Goal: Task Accomplishment & Management: Complete application form

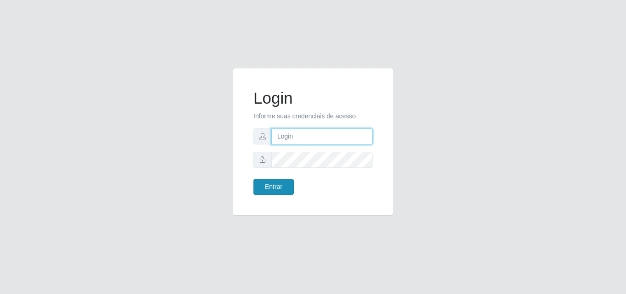
type input "analucia@cestao"
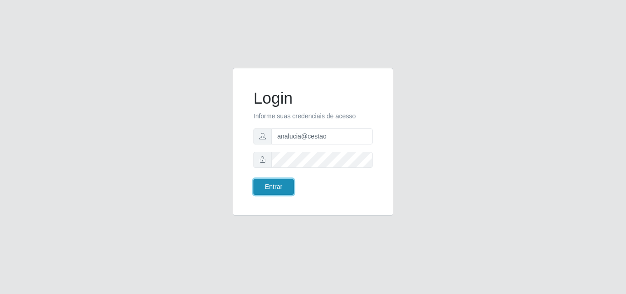
click at [275, 181] on button "Entrar" at bounding box center [273, 187] width 40 height 16
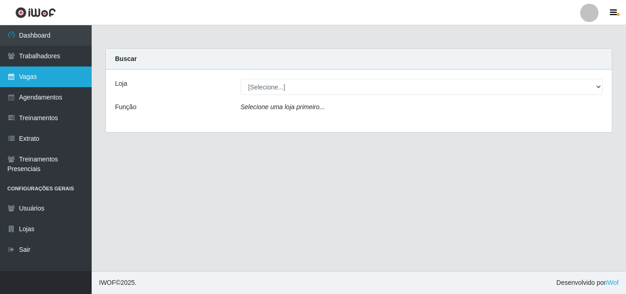
click at [23, 77] on link "Vagas" at bounding box center [46, 76] width 92 height 21
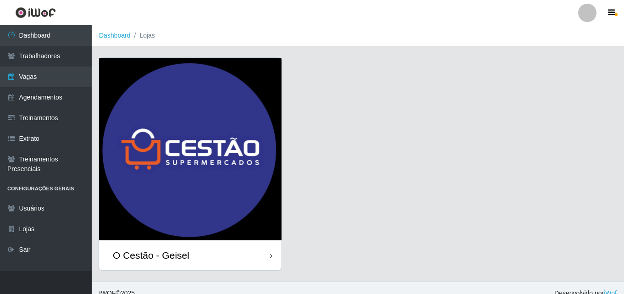
click at [237, 257] on div "O Cestão - Geisel" at bounding box center [190, 255] width 182 height 30
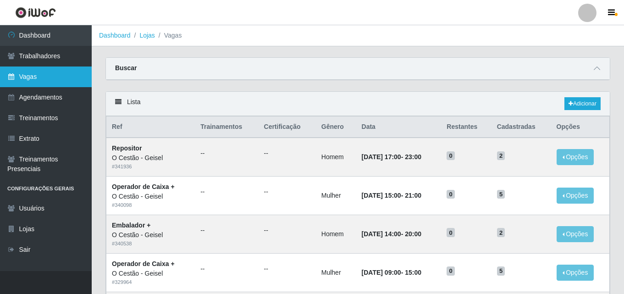
click at [49, 71] on link "Vagas" at bounding box center [46, 76] width 92 height 21
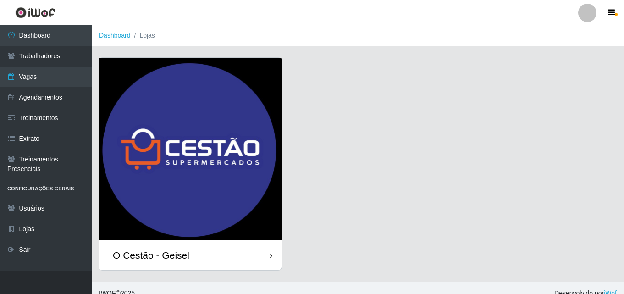
click at [197, 253] on div "O Cestão - Geisel" at bounding box center [190, 255] width 182 height 30
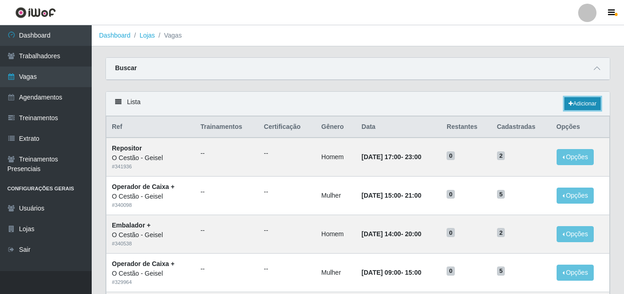
click at [587, 107] on link "Adicionar" at bounding box center [582, 103] width 36 height 13
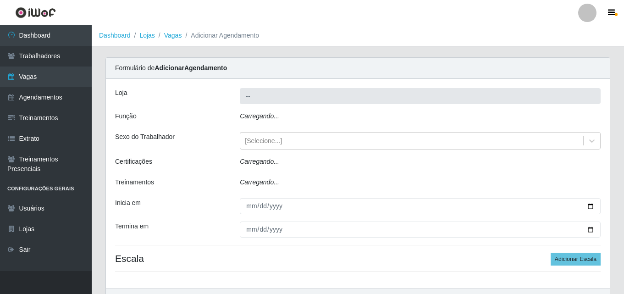
type input "O Cestão - Geisel"
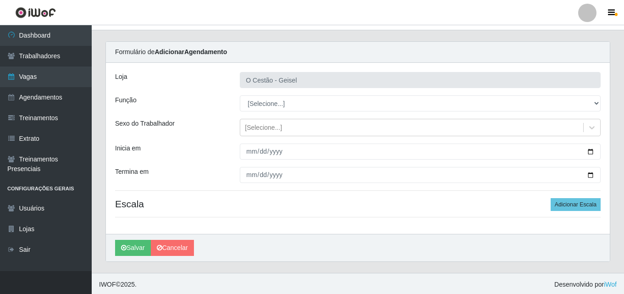
scroll to position [18, 0]
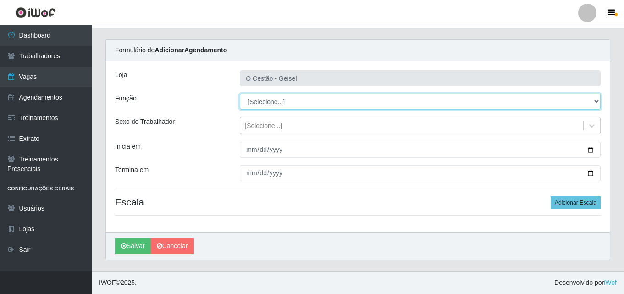
click at [352, 102] on select "[Selecione...] ASG ASG + ASG ++ Auxiliar de Estoque Auxiliar de Estoque + Auxil…" at bounding box center [420, 101] width 361 height 16
select select "72"
click at [240, 93] on select "[Selecione...] ASG ASG + ASG ++ Auxiliar de Estoque Auxiliar de Estoque + Auxil…" at bounding box center [420, 101] width 361 height 16
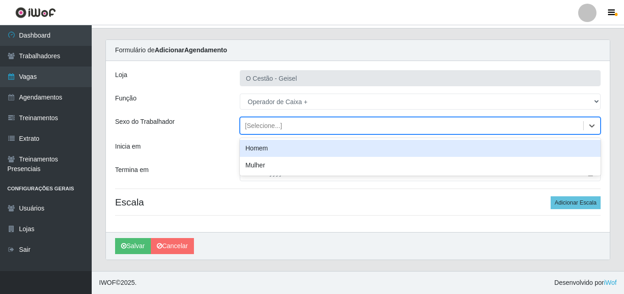
click at [282, 122] on div "[Selecione...]" at bounding box center [411, 125] width 343 height 15
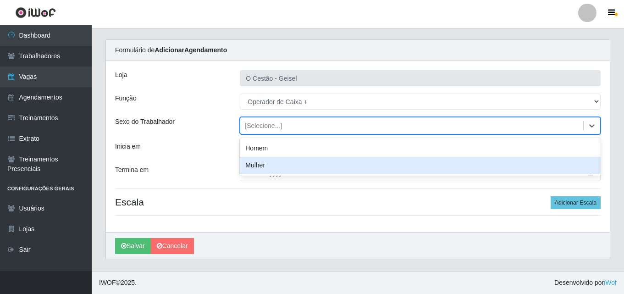
click at [269, 165] on div "Mulher" at bounding box center [420, 165] width 361 height 17
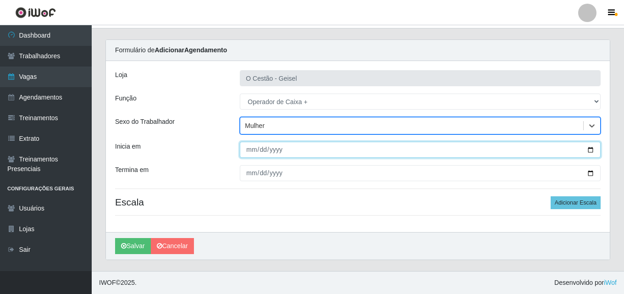
click at [250, 152] on input "Inicia em" at bounding box center [420, 150] width 361 height 16
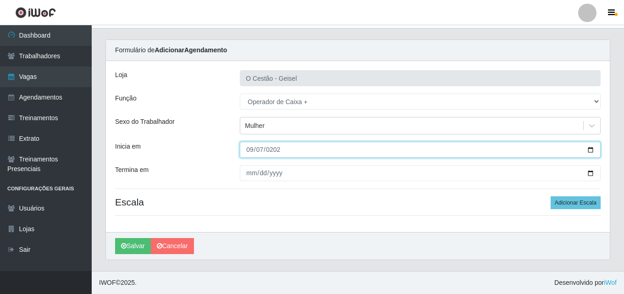
type input "[DATE]"
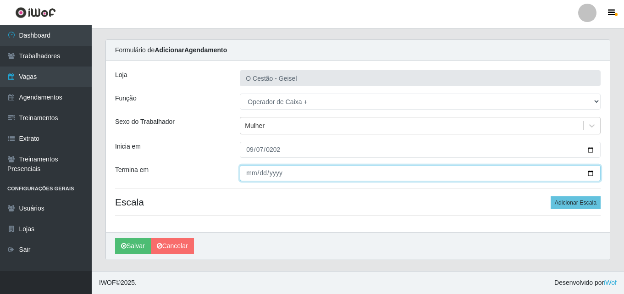
click at [250, 170] on input "Termina em" at bounding box center [420, 173] width 361 height 16
type input "[DATE]"
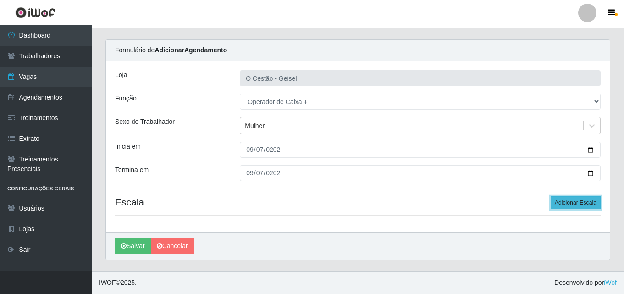
click at [570, 200] on button "Adicionar Escala" at bounding box center [575, 202] width 50 height 13
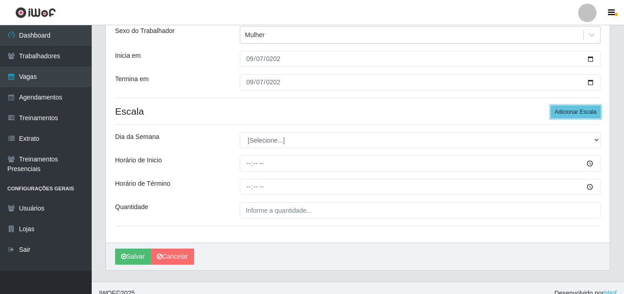
scroll to position [110, 0]
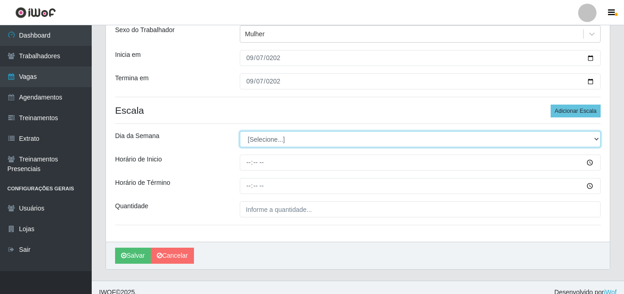
click at [275, 134] on select "[Selecione...] Segunda Terça Quarta Quinta Sexta Sábado Domingo" at bounding box center [420, 139] width 361 height 16
select select "0"
click at [240, 131] on select "[Selecione...] Segunda Terça Quarta Quinta Sexta Sábado Domingo" at bounding box center [420, 139] width 361 height 16
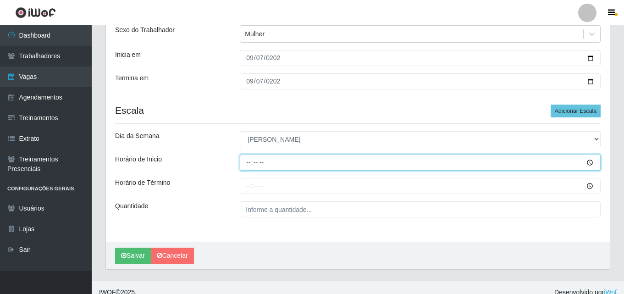
click at [244, 158] on input "Horário de Inicio" at bounding box center [420, 162] width 361 height 16
type input "09:00"
click at [115, 247] on button "Salvar" at bounding box center [133, 255] width 36 height 16
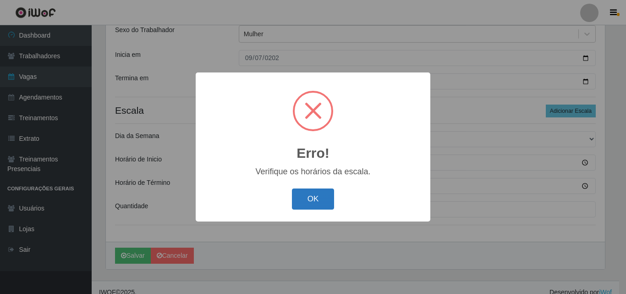
click at [306, 197] on button "OK" at bounding box center [313, 199] width 43 height 22
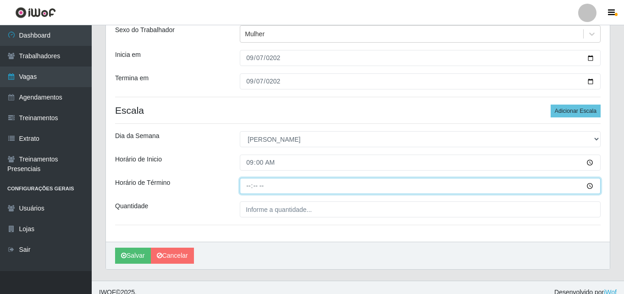
click at [249, 188] on input "Horário de Término" at bounding box center [420, 186] width 361 height 16
type input "15:00"
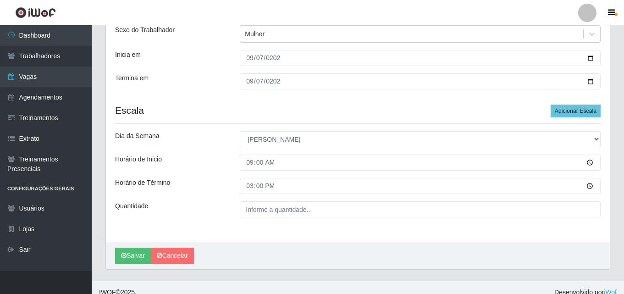
click at [296, 201] on div "Loja O Cestão - Geisel Função [Selecione...] ASG ASG + ASG ++ Auxiliar de Estoq…" at bounding box center [358, 105] width 504 height 272
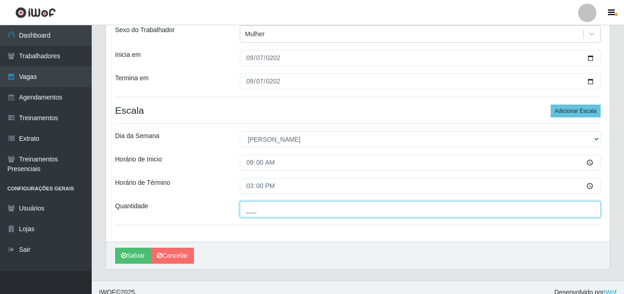
click at [292, 210] on input "___" at bounding box center [420, 209] width 361 height 16
type input "4__"
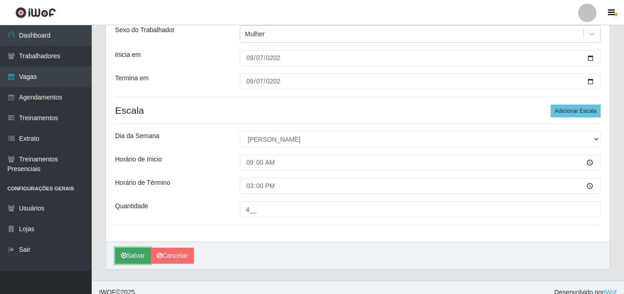
click at [136, 252] on button "Salvar" at bounding box center [133, 255] width 36 height 16
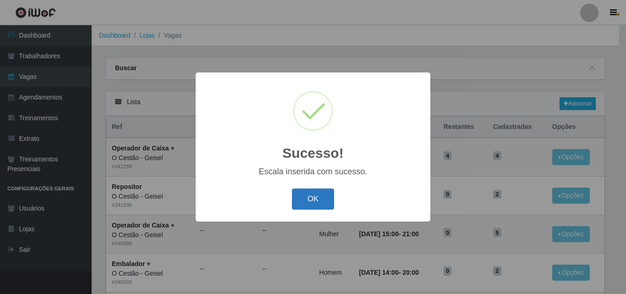
click at [320, 202] on button "OK" at bounding box center [313, 199] width 43 height 22
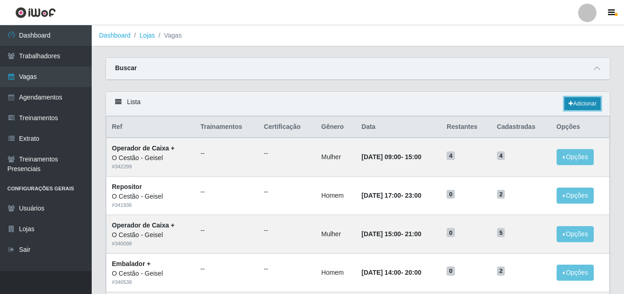
click at [584, 105] on link "Adicionar" at bounding box center [582, 103] width 36 height 13
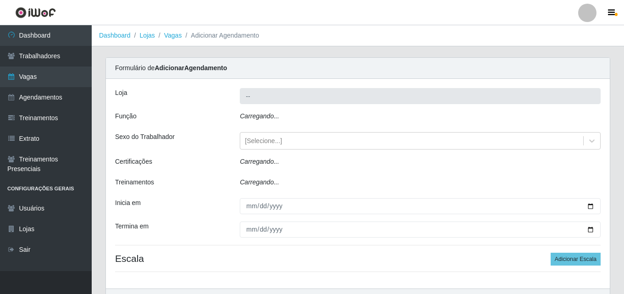
type input "O Cestão - Geisel"
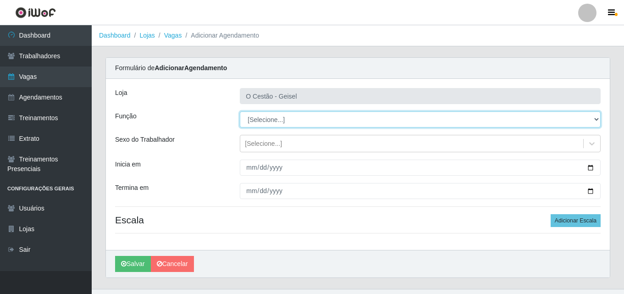
click at [281, 116] on select "[Selecione...] ASG ASG + ASG ++ Auxiliar de Estoque Auxiliar de Estoque + Auxil…" at bounding box center [420, 119] width 361 height 16
select select "72"
click at [240, 111] on select "[Selecione...] ASG ASG + ASG ++ Auxiliar de Estoque Auxiliar de Estoque + Auxil…" at bounding box center [420, 119] width 361 height 16
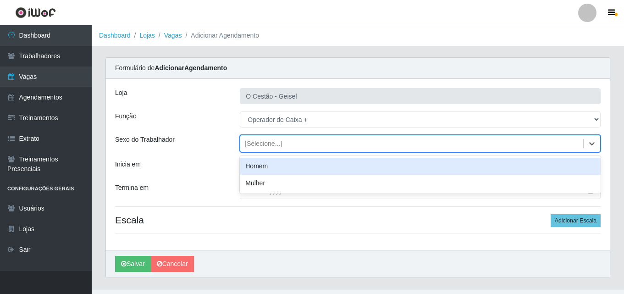
click at [278, 144] on div "[Selecione...]" at bounding box center [263, 144] width 37 height 10
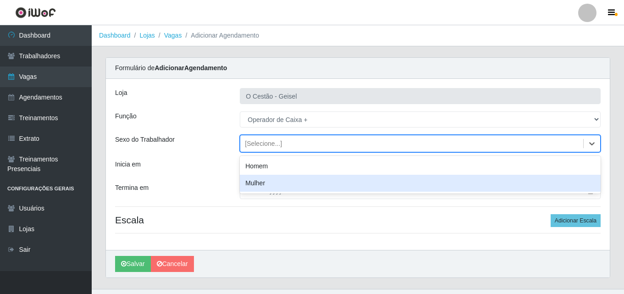
click at [274, 185] on div "Mulher" at bounding box center [420, 183] width 361 height 17
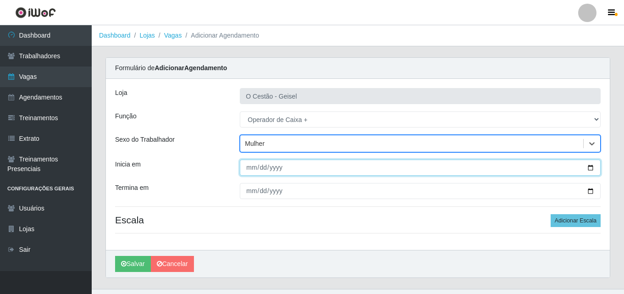
click at [250, 168] on input "Inicia em" at bounding box center [420, 167] width 361 height 16
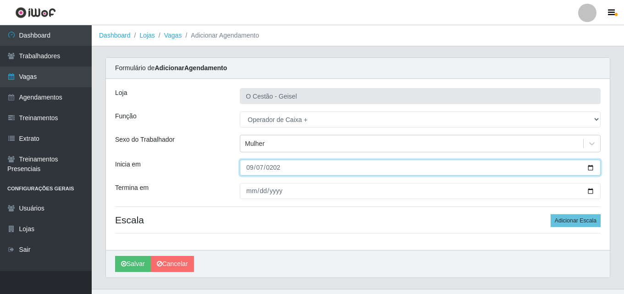
type input "[DATE]"
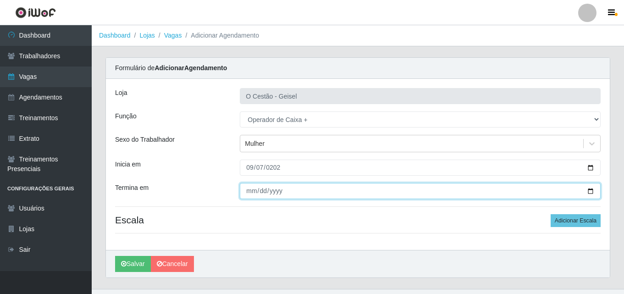
click at [246, 189] on input "Termina em" at bounding box center [420, 191] width 361 height 16
type input "[DATE]"
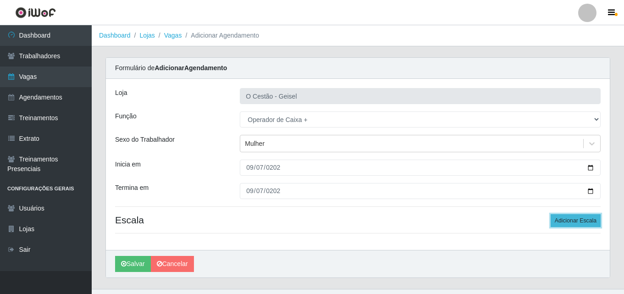
click at [579, 218] on button "Adicionar Escala" at bounding box center [575, 220] width 50 height 13
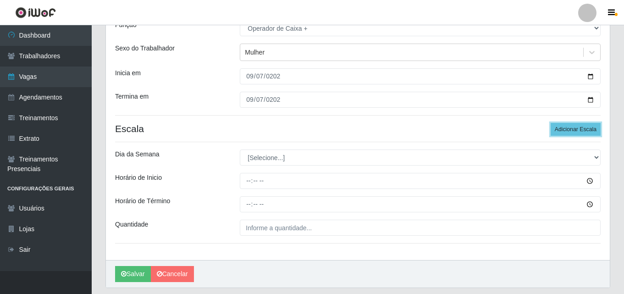
scroll to position [92, 0]
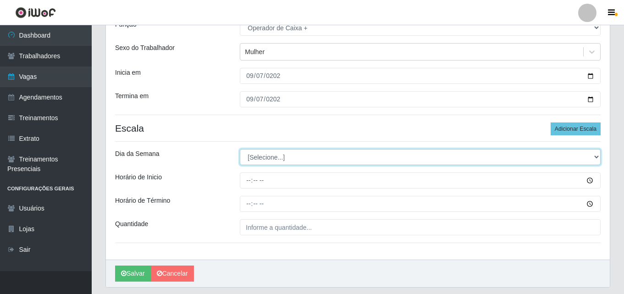
click at [286, 155] on select "[Selecione...] Segunda Terça Quarta Quinta Sexta Sábado Domingo" at bounding box center [420, 157] width 361 height 16
select select "0"
click at [240, 149] on select "[Selecione...] Segunda Terça Quarta Quinta Sexta Sábado Domingo" at bounding box center [420, 157] width 361 height 16
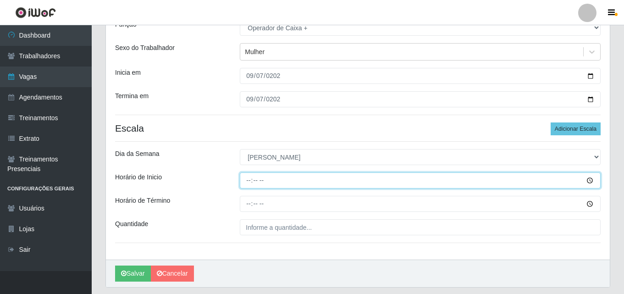
click at [247, 180] on input "Horário de Inicio" at bounding box center [420, 180] width 361 height 16
type input "15:00"
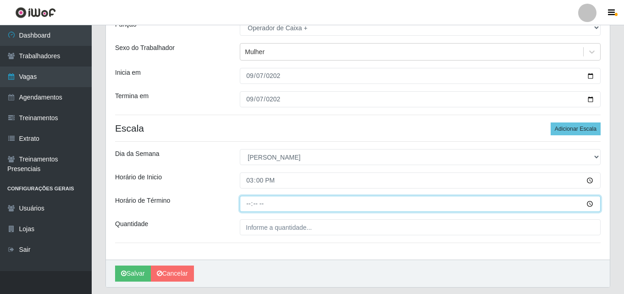
click at [249, 201] on input "Horário de Término" at bounding box center [420, 204] width 361 height 16
type input "21:00"
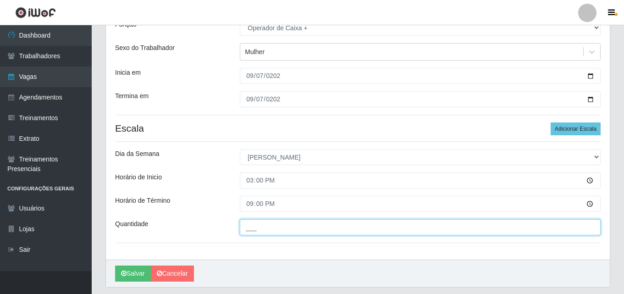
click at [282, 229] on input "___" at bounding box center [420, 227] width 361 height 16
type input "4__"
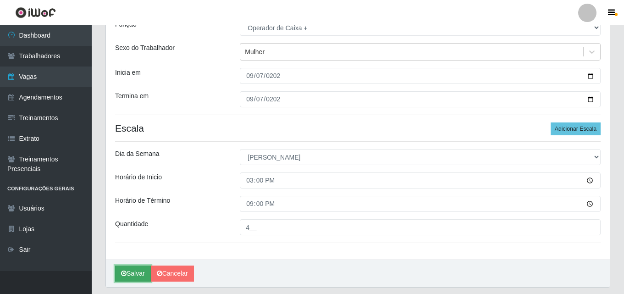
click at [139, 272] on button "Salvar" at bounding box center [133, 273] width 36 height 16
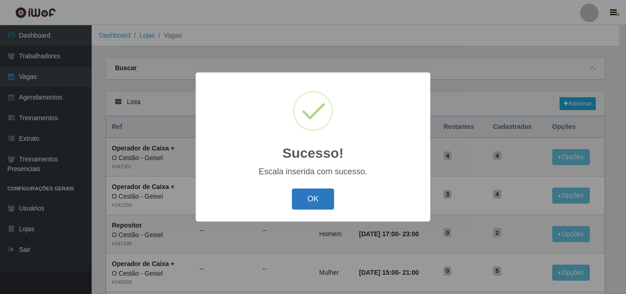
click at [311, 201] on button "OK" at bounding box center [313, 199] width 43 height 22
